Goal: Task Accomplishment & Management: Use online tool/utility

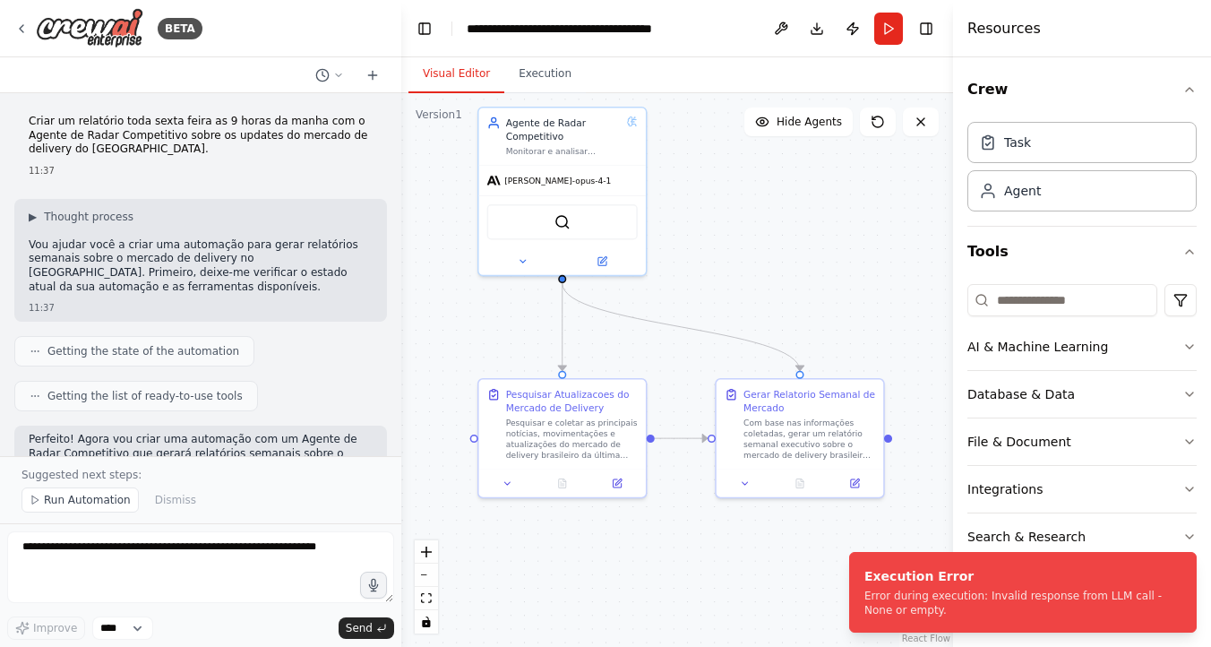
scroll to position [4651, 0]
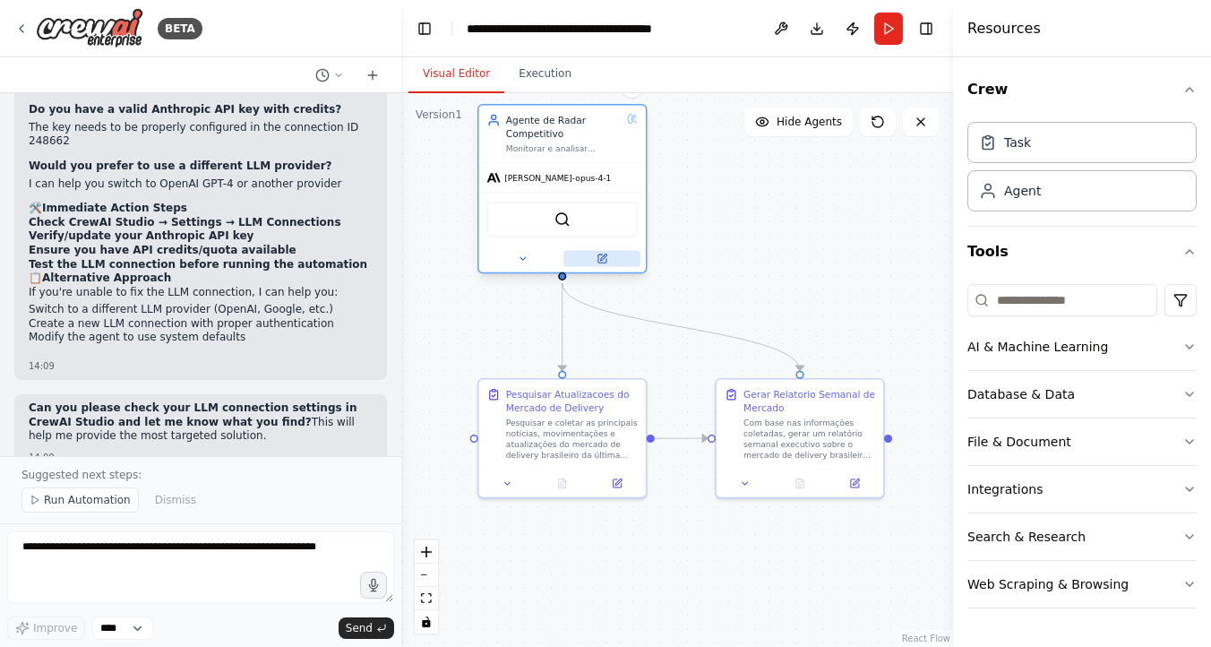
click at [602, 259] on icon at bounding box center [603, 257] width 6 height 6
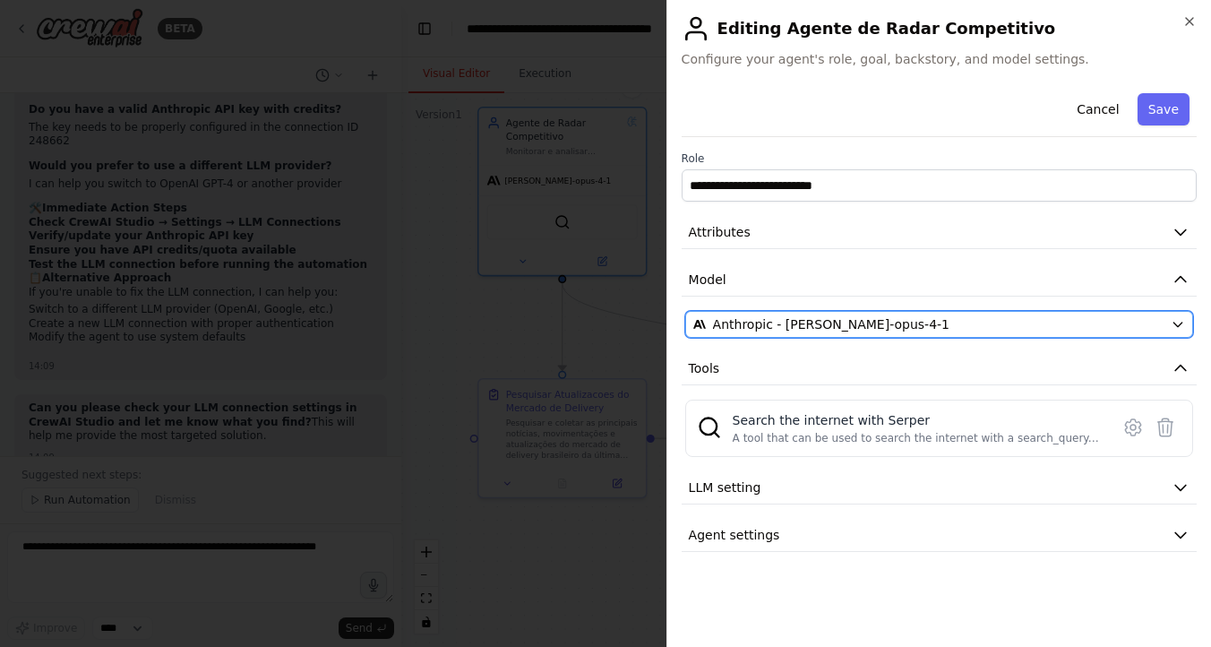
click at [837, 328] on span "Anthropic - [PERSON_NAME]-opus-4-1" at bounding box center [831, 324] width 236 height 18
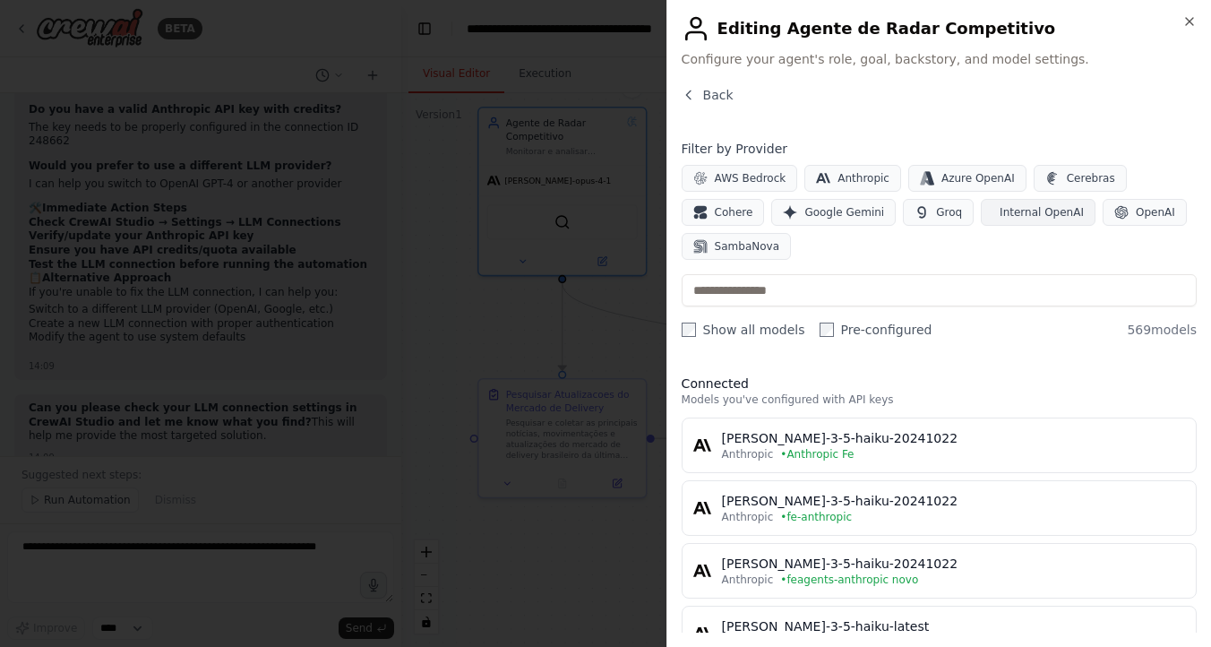
click at [1026, 204] on button "Internal OpenAI" at bounding box center [1038, 212] width 115 height 27
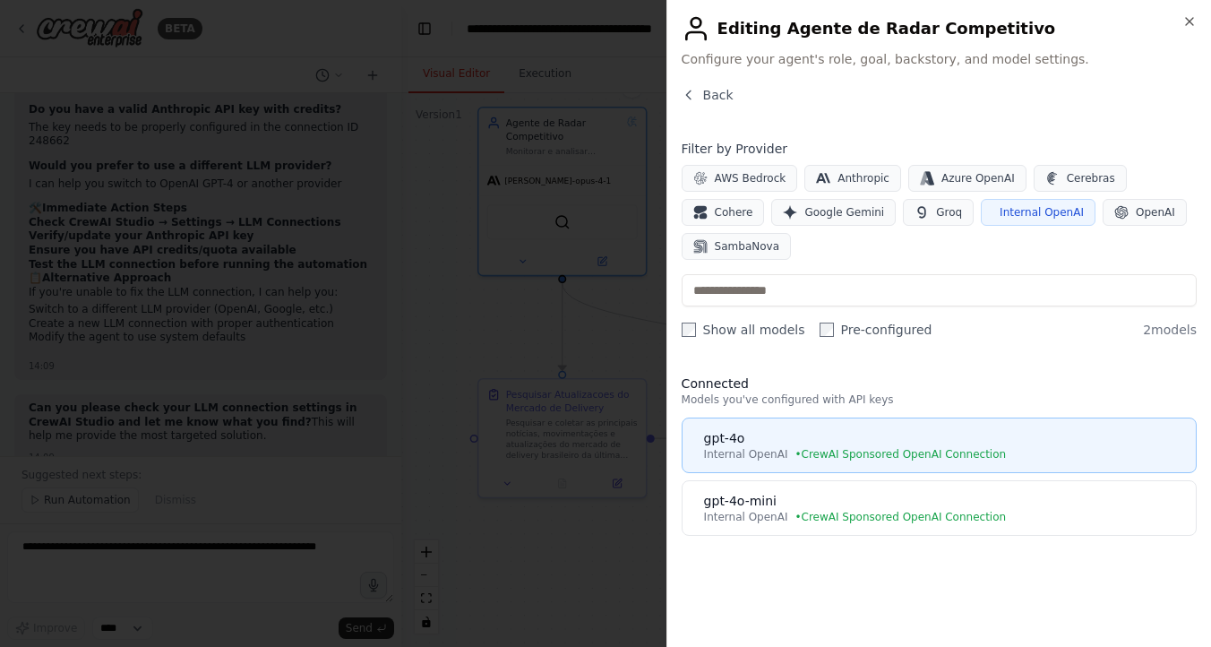
click at [817, 455] on span "• CrewAI Sponsored OpenAI Connection" at bounding box center [899, 454] width 211 height 14
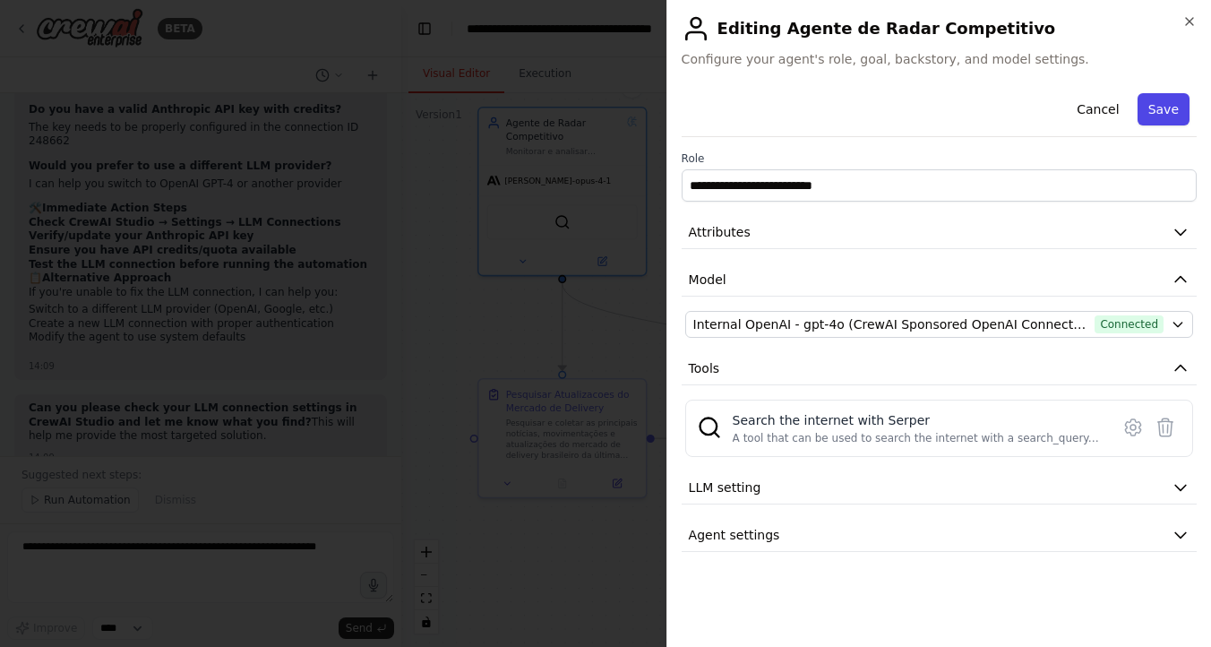
click at [1167, 96] on button "Save" at bounding box center [1163, 109] width 52 height 32
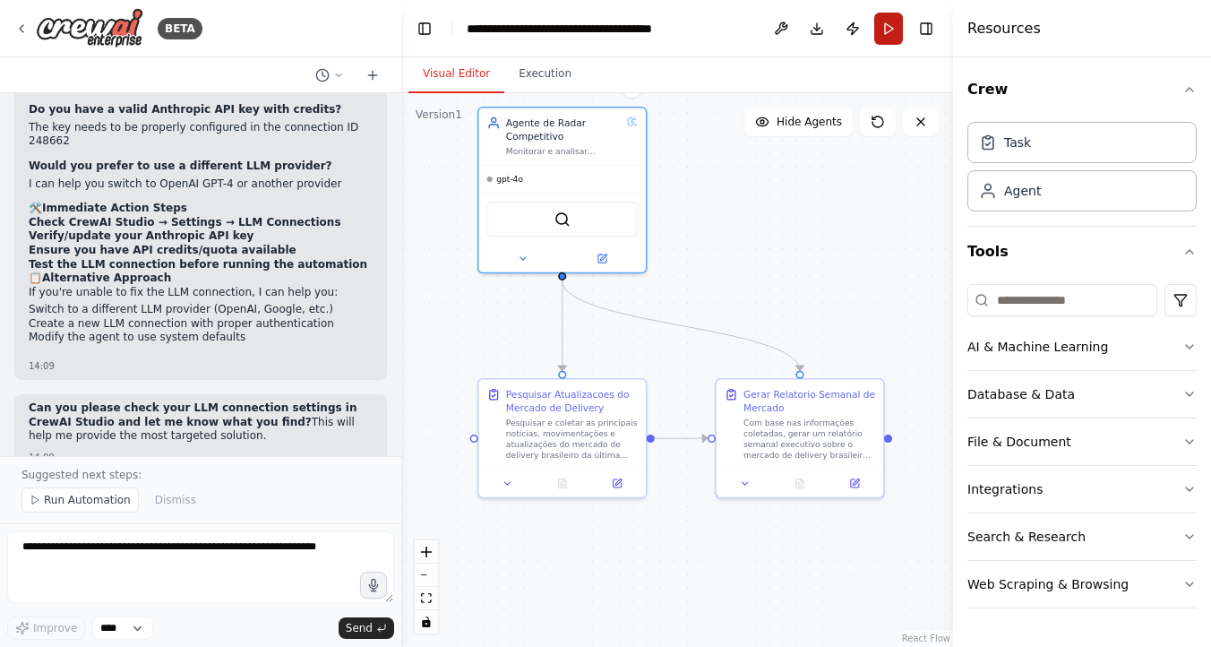
click at [892, 13] on button "Run" at bounding box center [888, 29] width 29 height 32
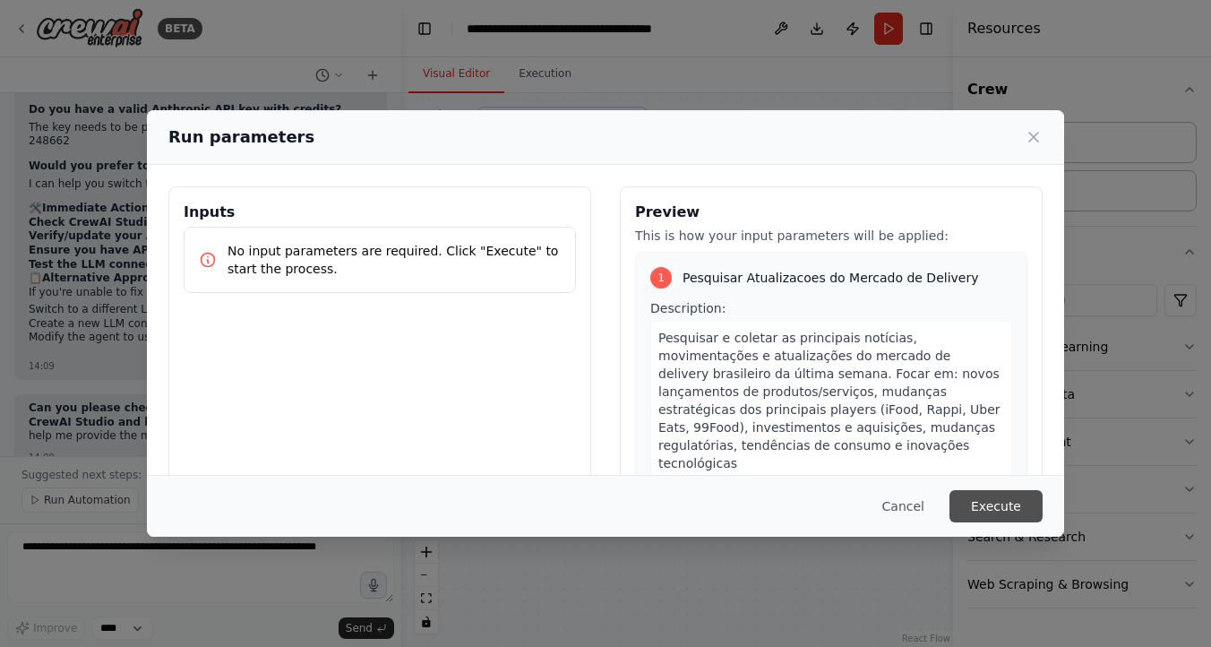
click at [999, 520] on button "Execute" at bounding box center [995, 506] width 93 height 32
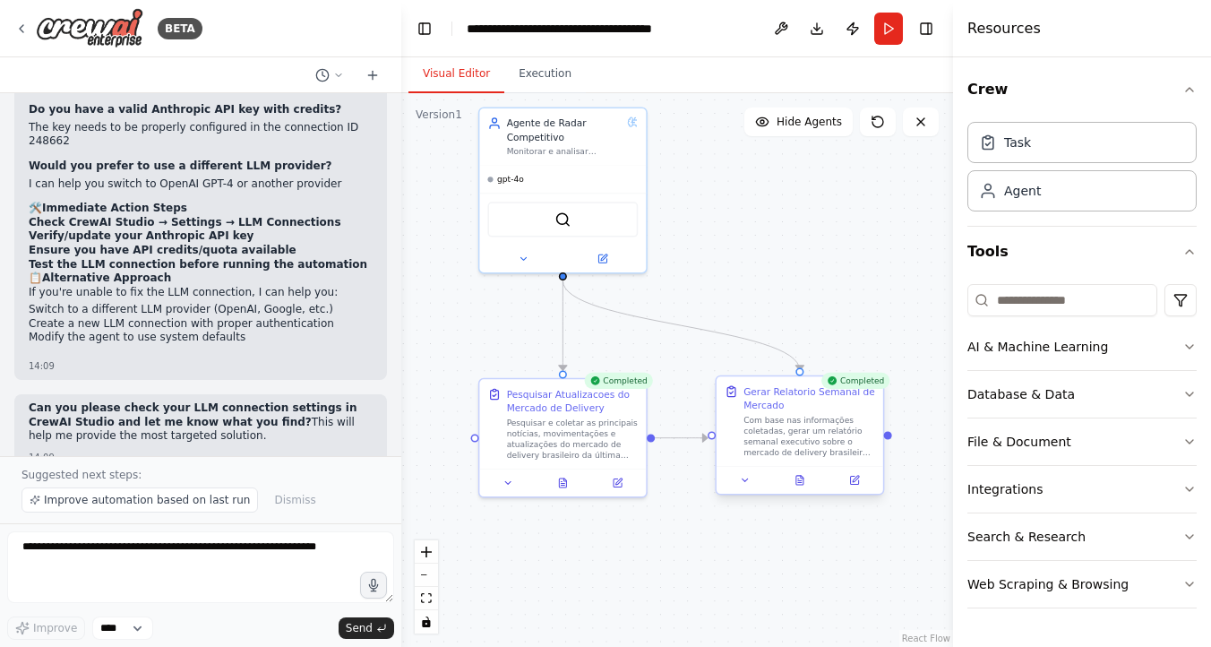
click at [861, 424] on div "Com base nas informações coletadas, gerar um relatório semanal executivo sobre …" at bounding box center [809, 436] width 132 height 43
click at [841, 416] on div "Com base nas informações coletadas, gerar um relatório semanal executivo sobre …" at bounding box center [809, 436] width 132 height 43
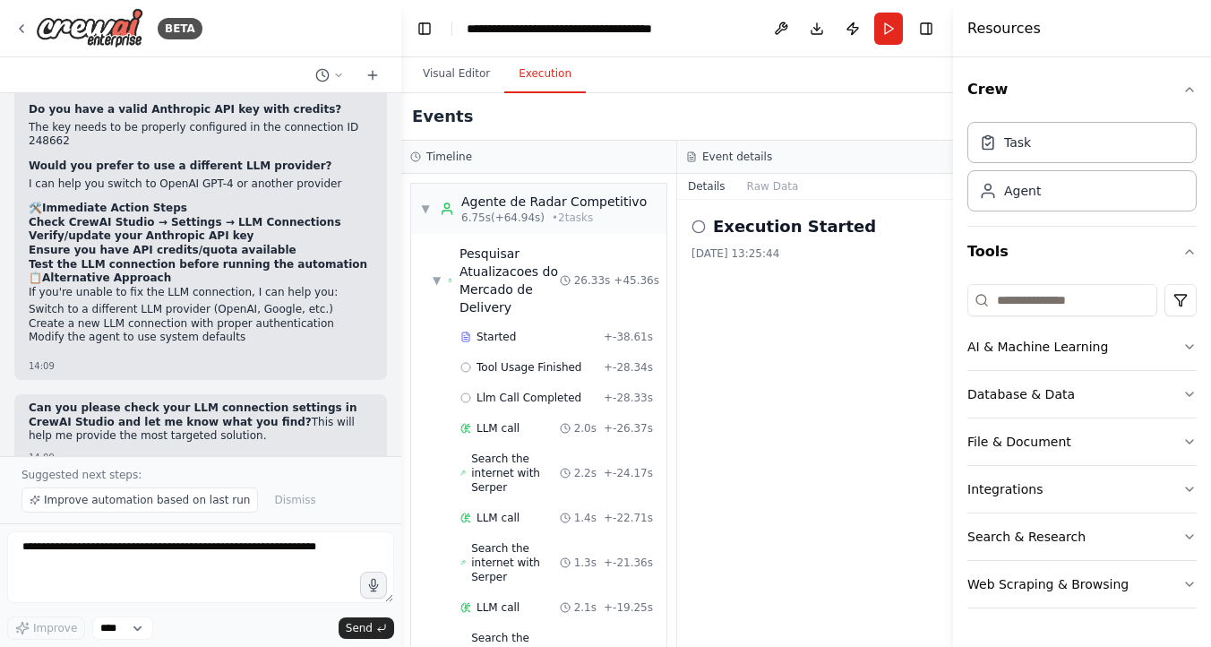
click at [522, 71] on button "Execution" at bounding box center [544, 75] width 81 height 38
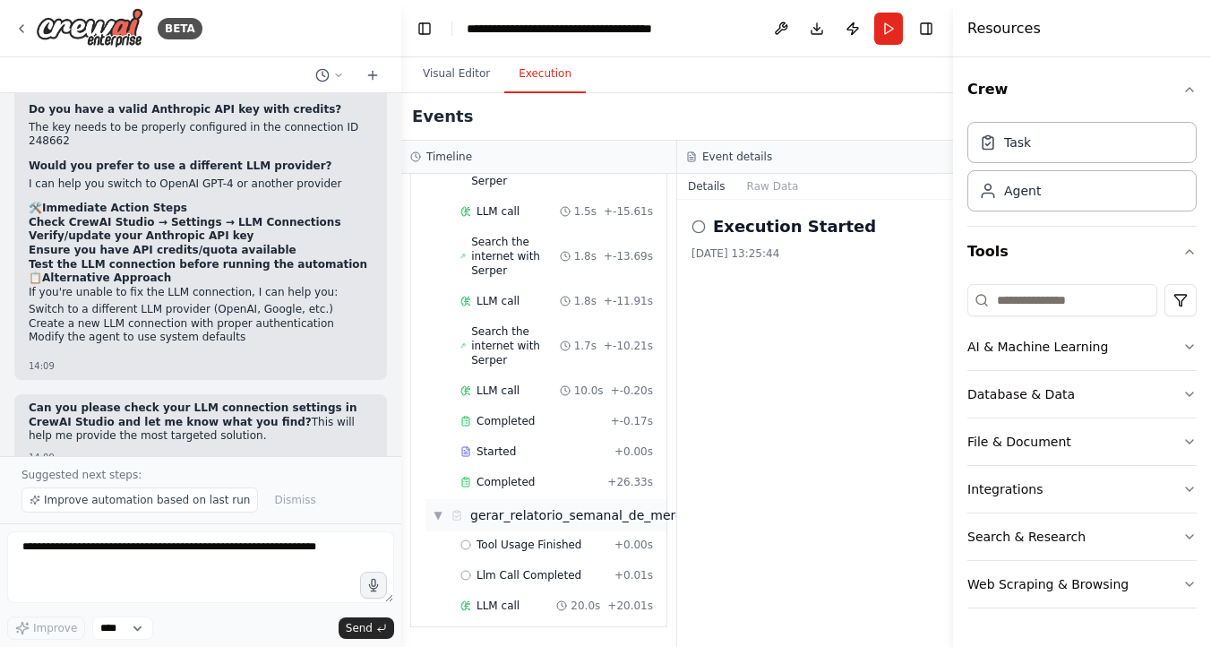
click at [544, 506] on div "gerar_relatorio_semanal_de_mercado" at bounding box center [588, 515] width 236 height 18
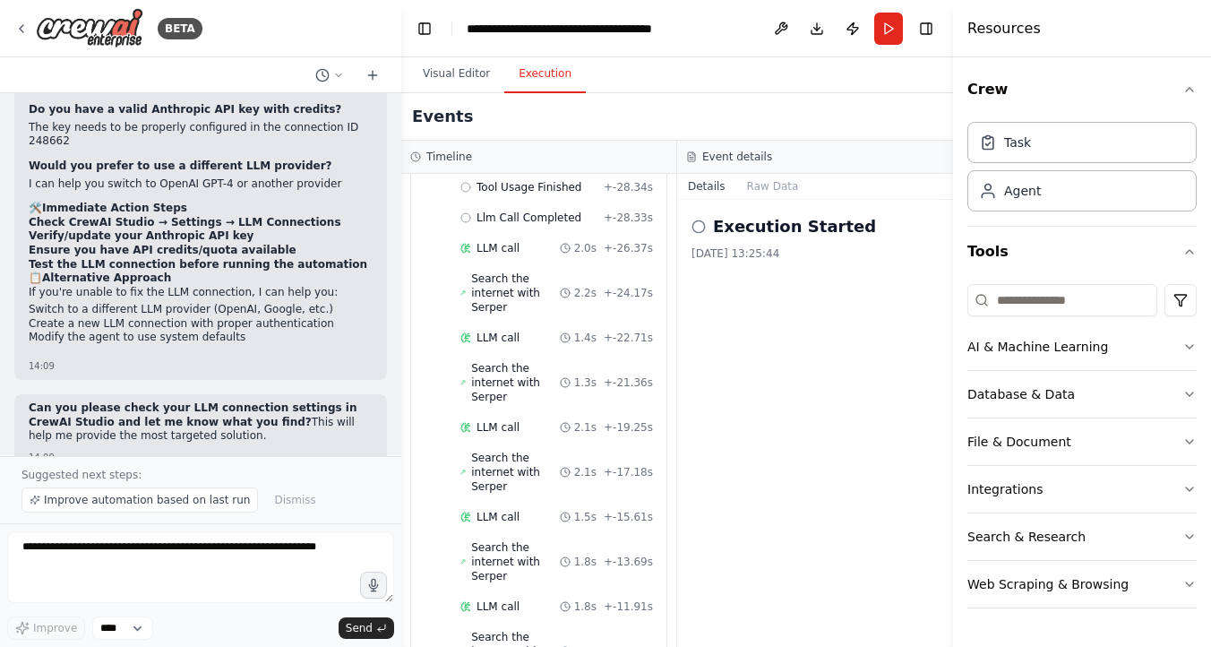
scroll to position [0, 0]
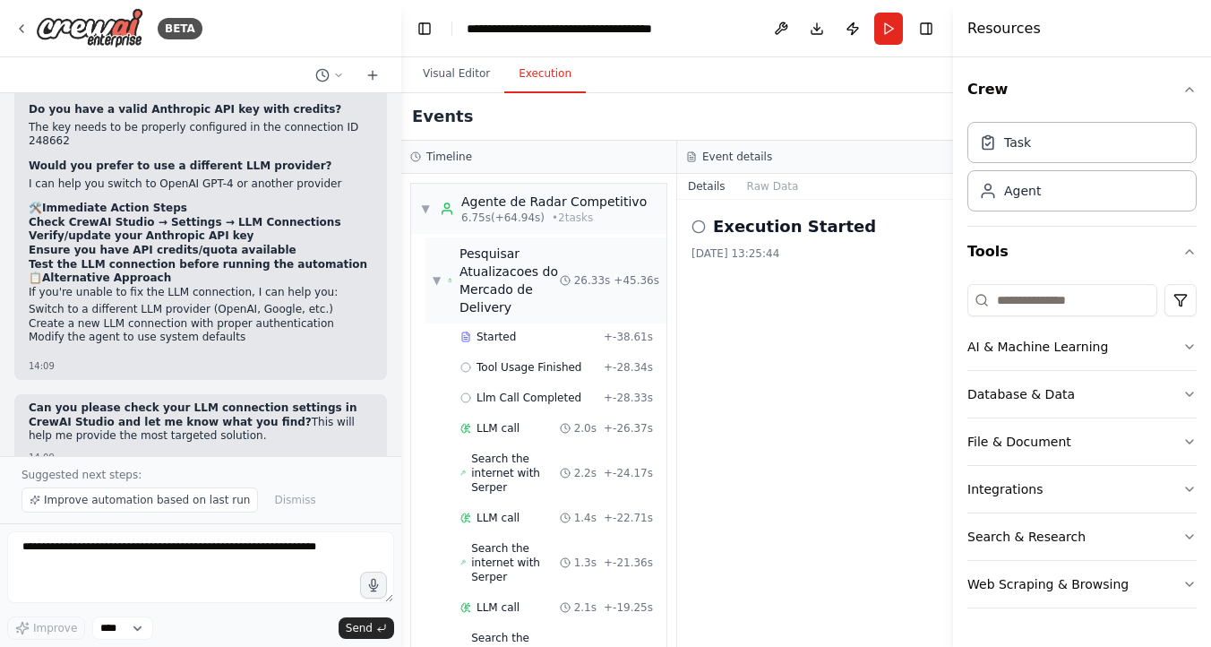
click at [476, 290] on div "Pesquisar Atualizacoes do Mercado de Delivery" at bounding box center [509, 280] width 100 height 72
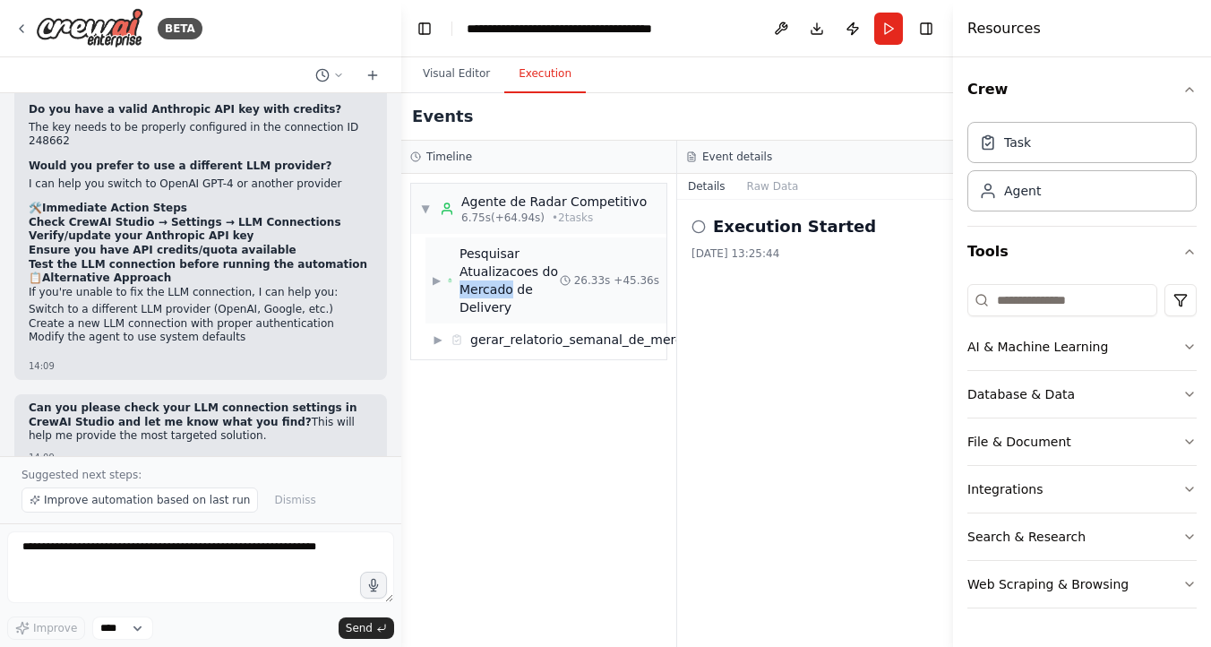
click at [476, 290] on div "Pesquisar Atualizacoes do Mercado de Delivery" at bounding box center [509, 280] width 100 height 72
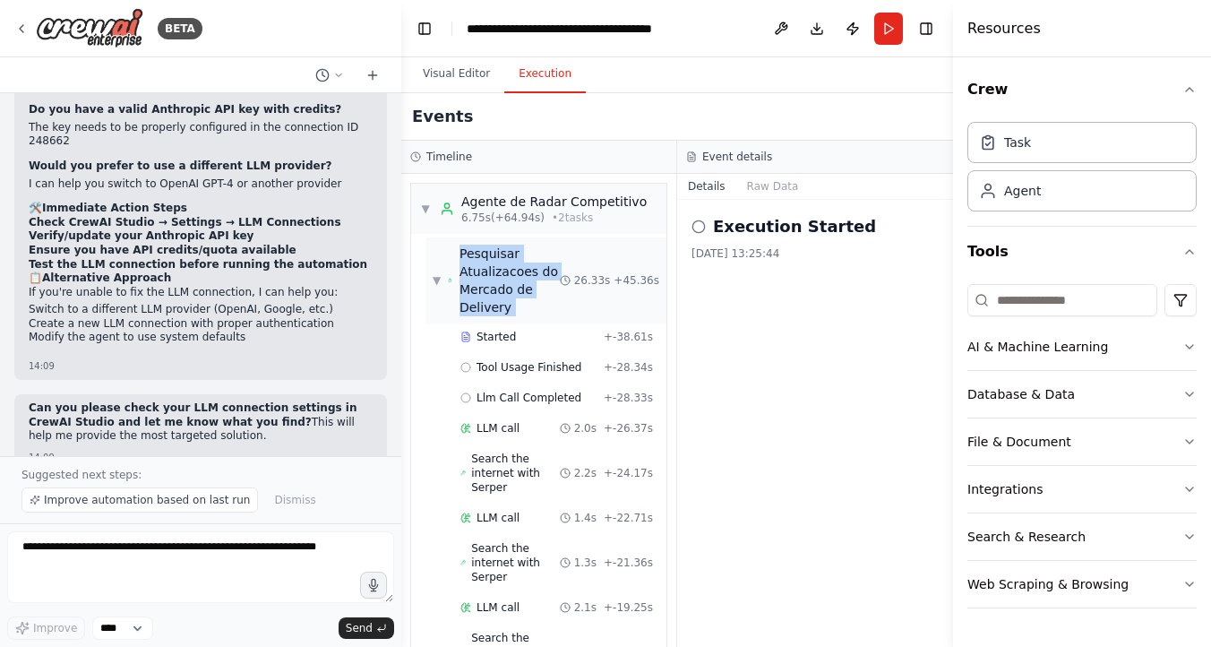
click at [476, 290] on div "Pesquisar Atualizacoes do Mercado de Delivery" at bounding box center [509, 280] width 100 height 72
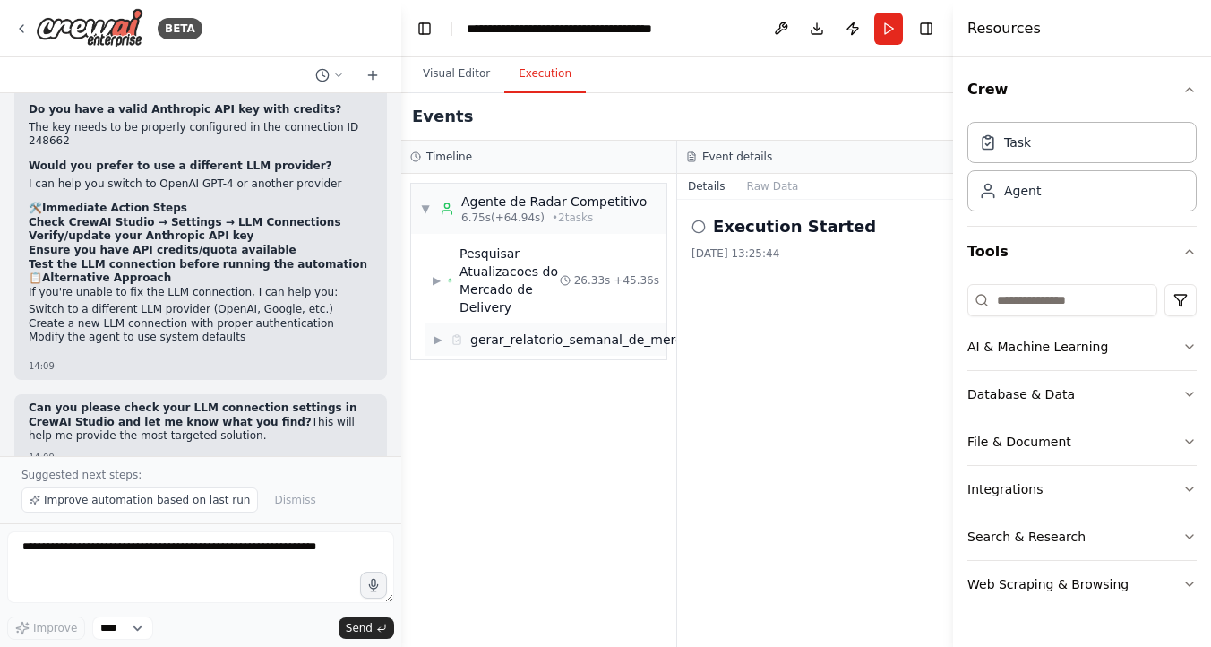
click at [497, 351] on div "▶ gerar_relatorio_semanal_de_mercado" at bounding box center [545, 339] width 241 height 32
click at [508, 433] on span "LLM call" at bounding box center [497, 430] width 43 height 14
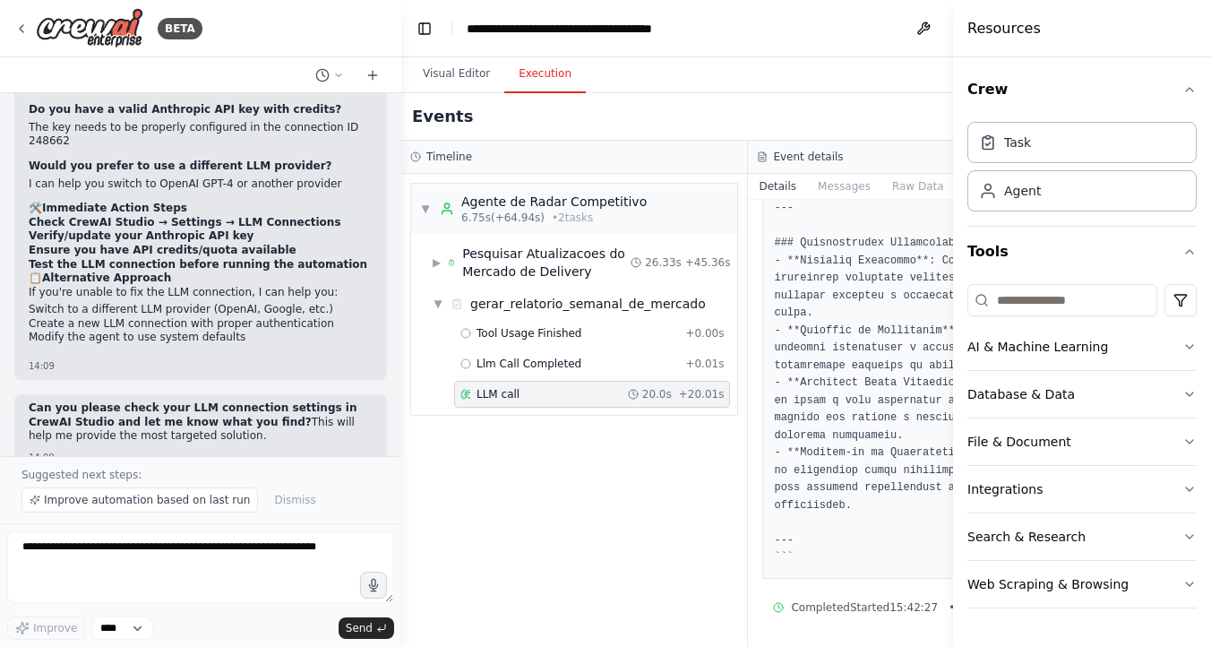
scroll to position [2059, 0]
click at [971, 27] on h4 "Resources" at bounding box center [1003, 28] width 73 height 21
drag, startPoint x: 869, startPoint y: 392, endPoint x: 856, endPoint y: 390, distance: 12.8
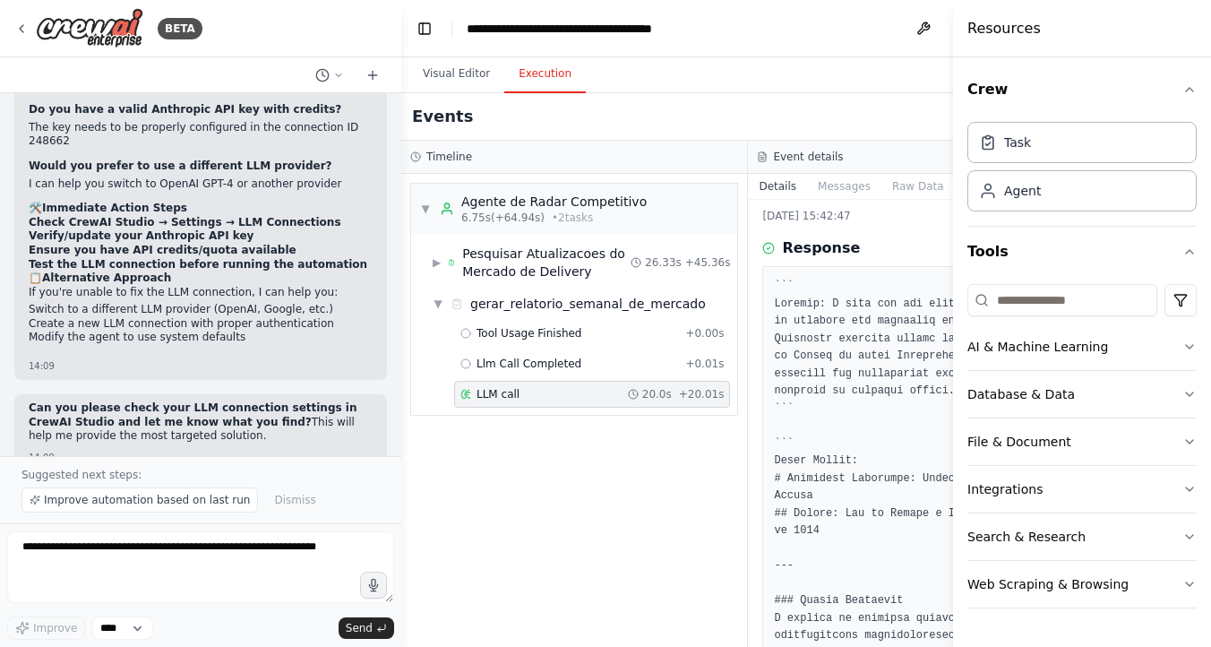
scroll to position [0, 0]
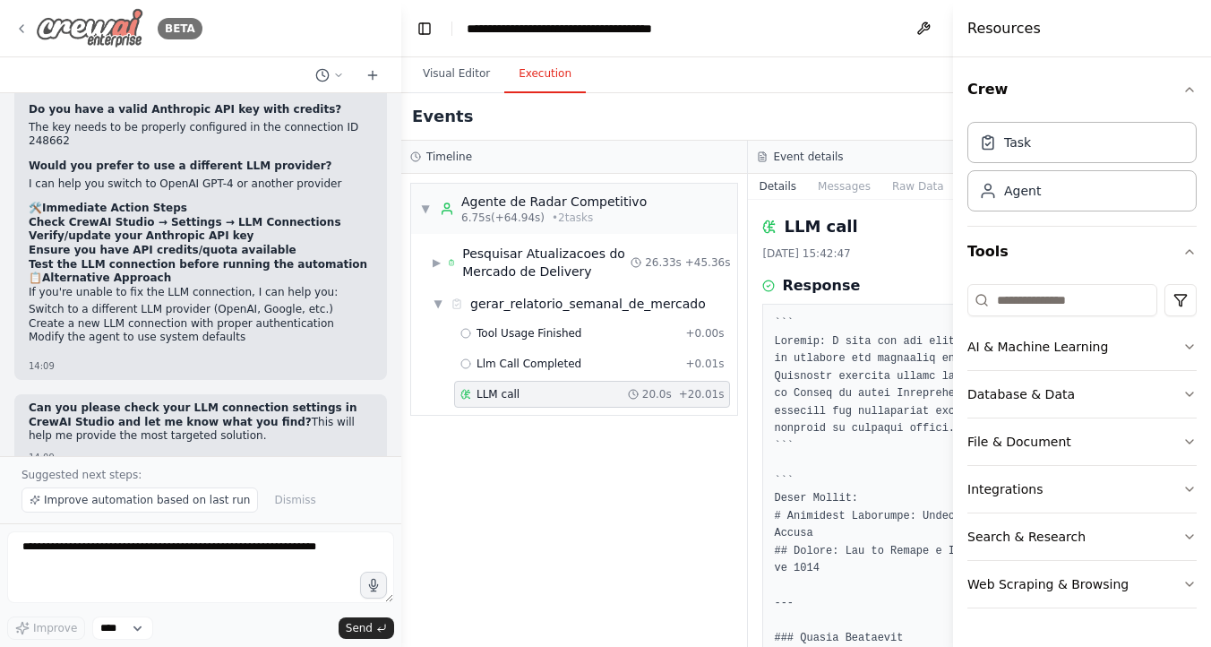
click at [23, 23] on icon at bounding box center [21, 28] width 14 height 14
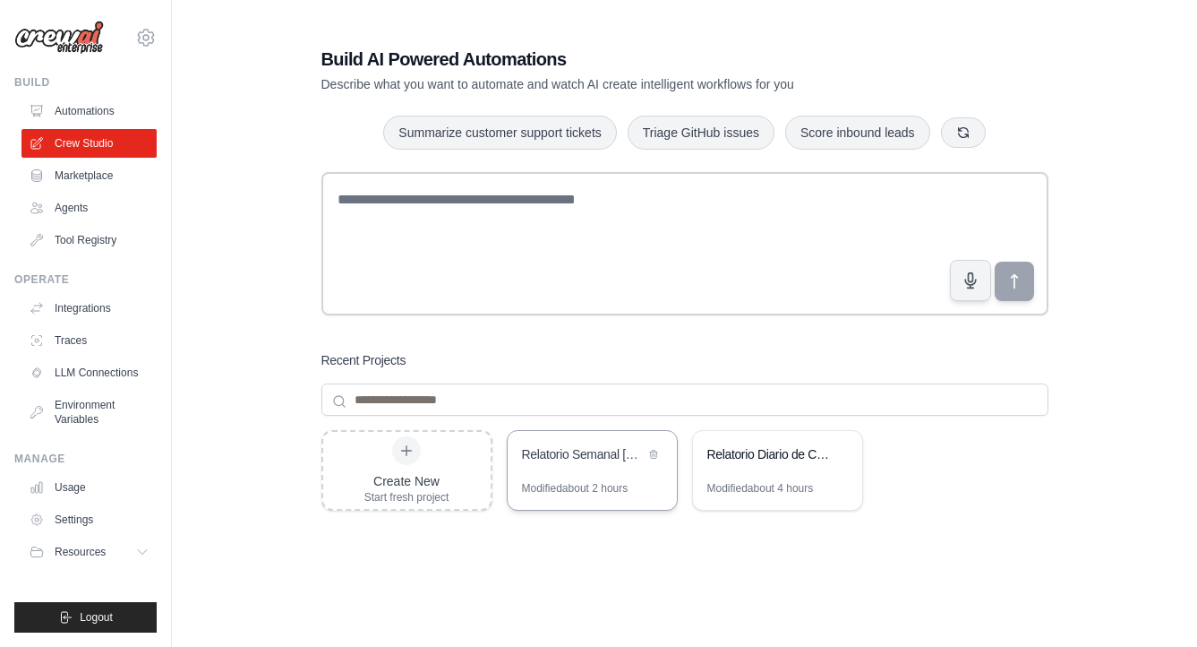
click at [574, 502] on div "Modified about 2 hours" at bounding box center [592, 495] width 169 height 29
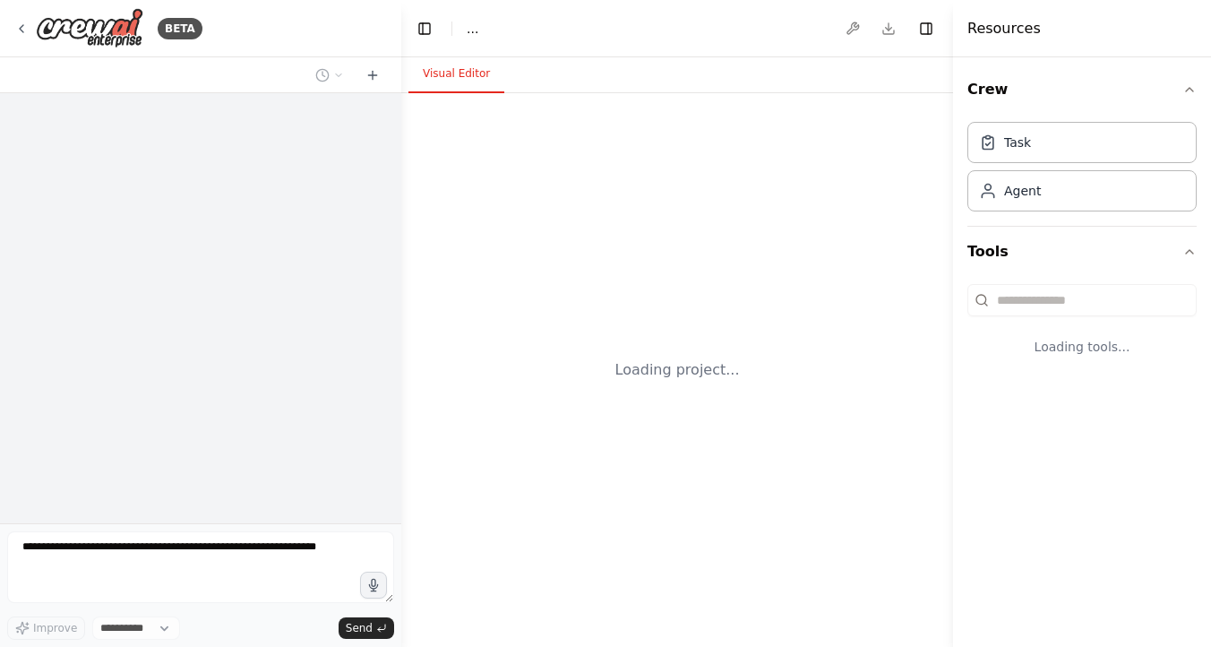
select select "****"
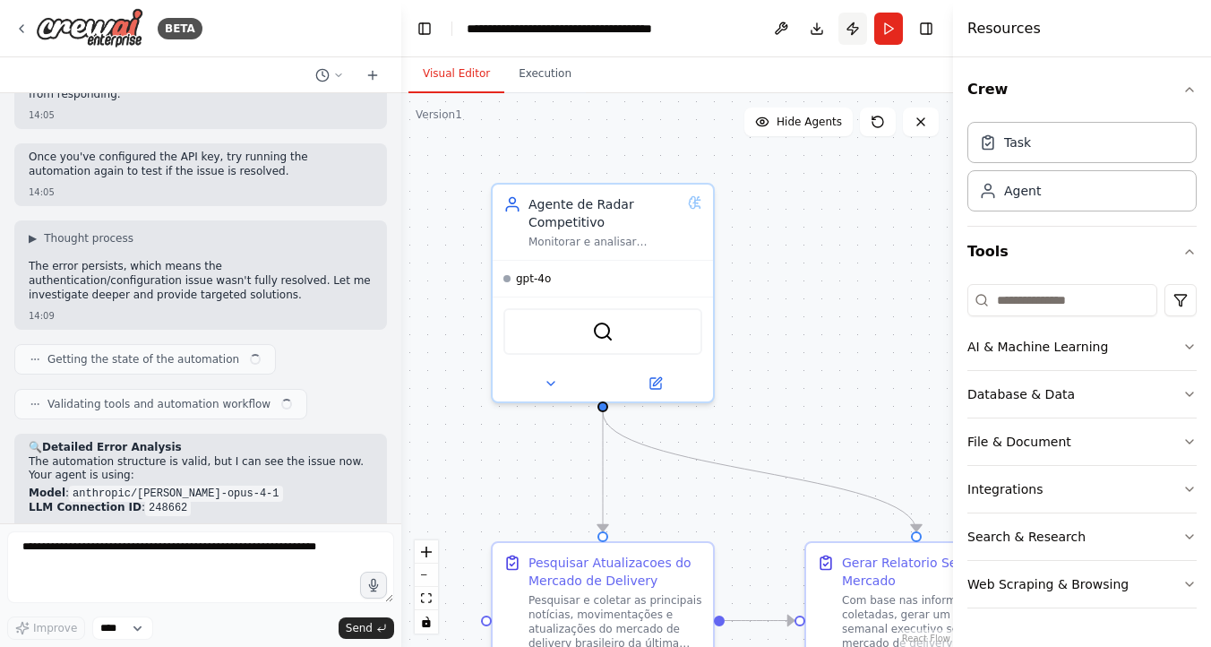
scroll to position [3809, 0]
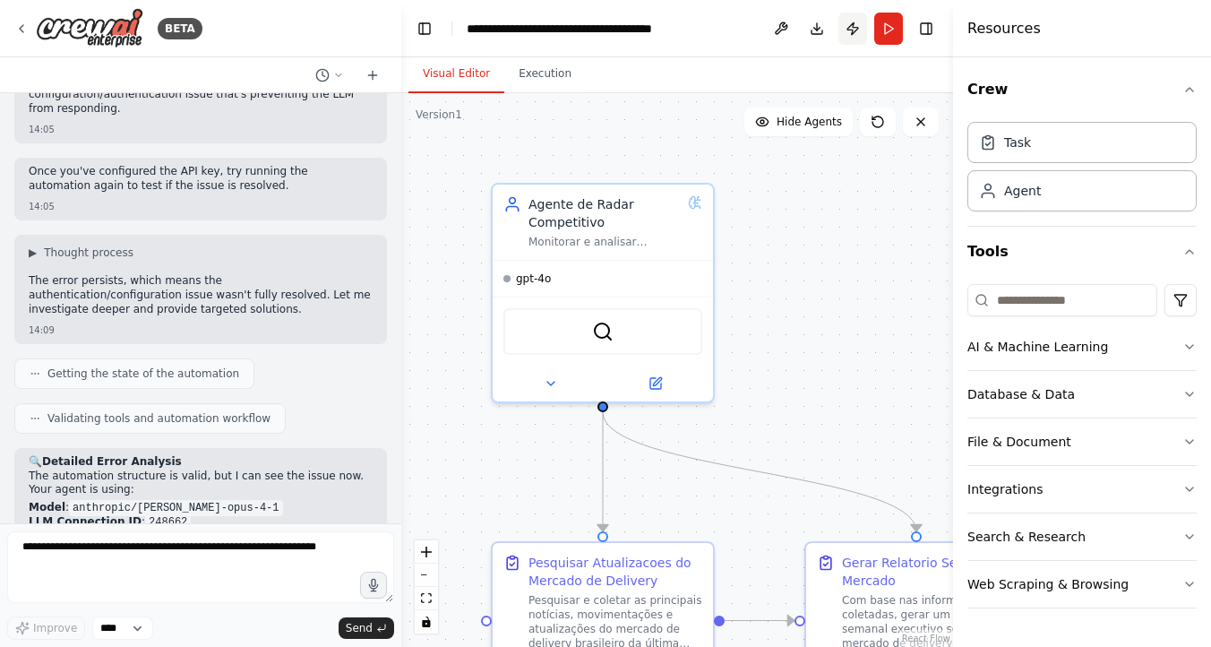
click at [847, 30] on button "Publish" at bounding box center [852, 29] width 29 height 32
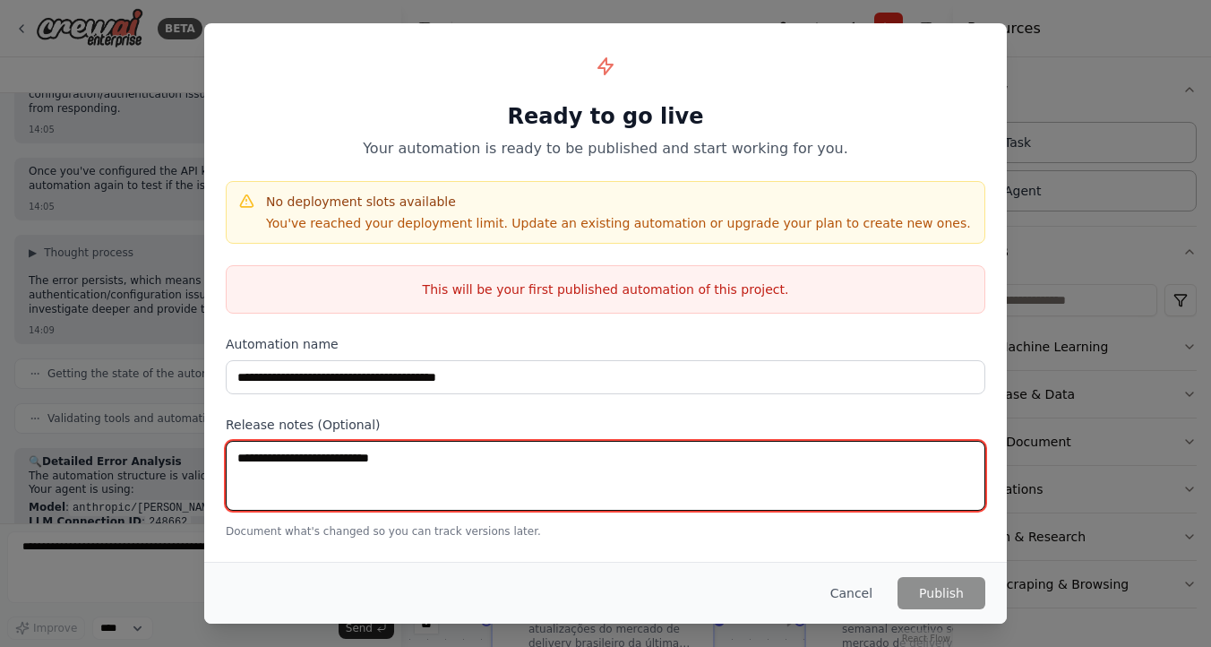
click at [478, 466] on textarea at bounding box center [605, 476] width 759 height 70
drag, startPoint x: 417, startPoint y: 464, endPoint x: 219, endPoint y: 456, distance: 199.0
click at [219, 456] on div "**********" at bounding box center [605, 291] width 802 height 536
type textarea "*"
type textarea "**********"
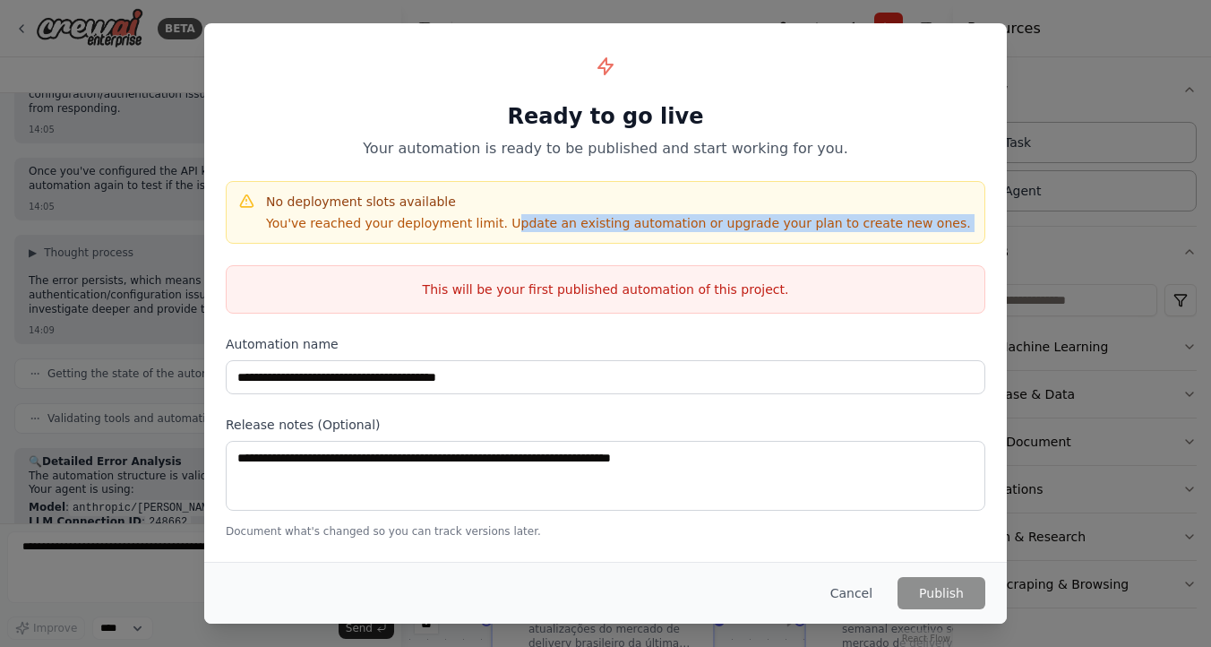
drag, startPoint x: 501, startPoint y: 229, endPoint x: 781, endPoint y: 272, distance: 283.6
click at [781, 272] on div "**********" at bounding box center [605, 291] width 802 height 536
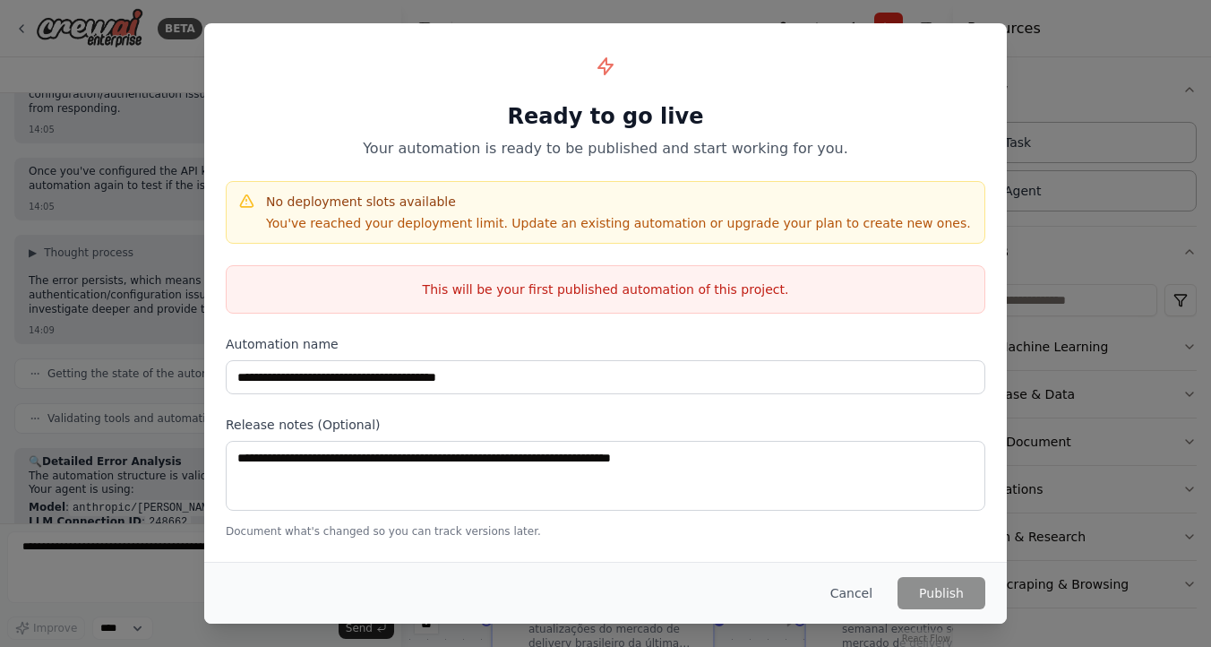
click at [848, 255] on div "**********" at bounding box center [605, 291] width 802 height 536
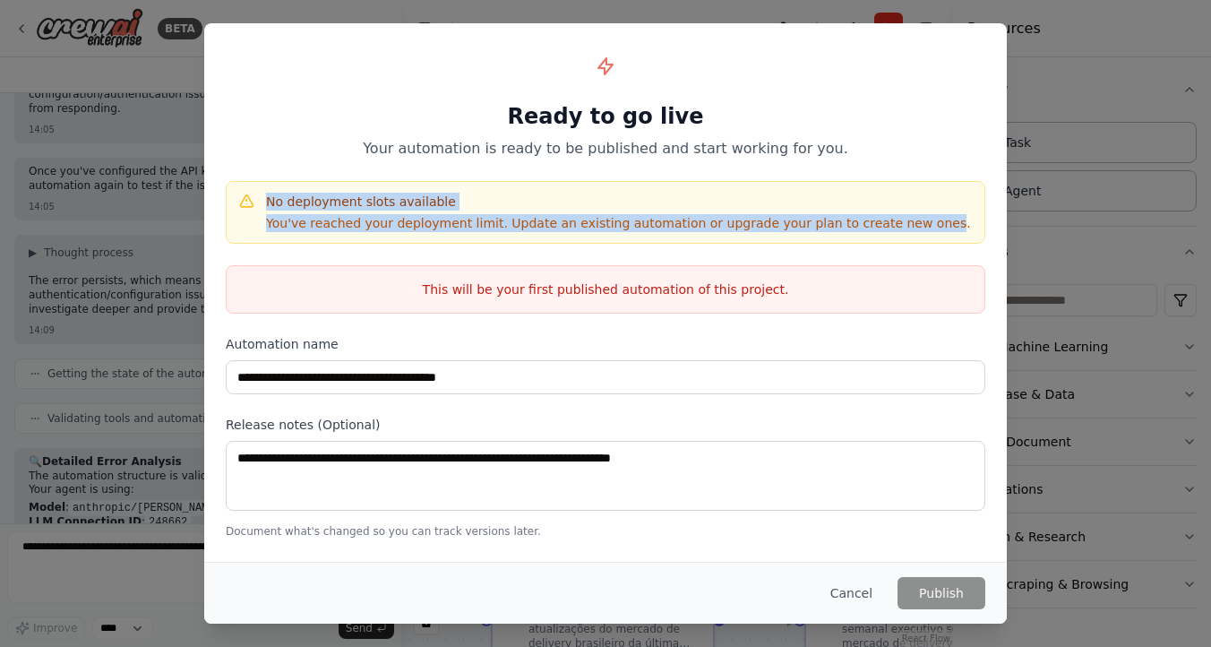
drag, startPoint x: 903, startPoint y: 217, endPoint x: 231, endPoint y: 233, distance: 671.8
click at [230, 235] on div "No deployment slots available You've reached your deployment limit. Update an e…" at bounding box center [605, 212] width 759 height 63
copy div "No deployment slots available You've reached your deployment limit. Update an e…"
